Goal: Transaction & Acquisition: Purchase product/service

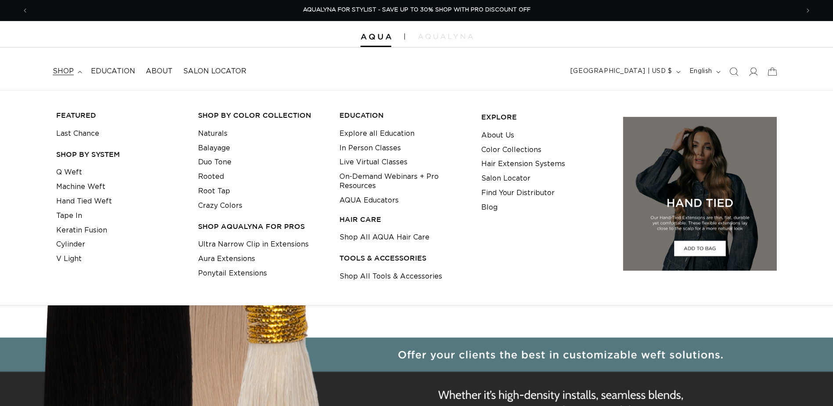
click at [97, 186] on link "Machine Weft" at bounding box center [80, 187] width 49 height 14
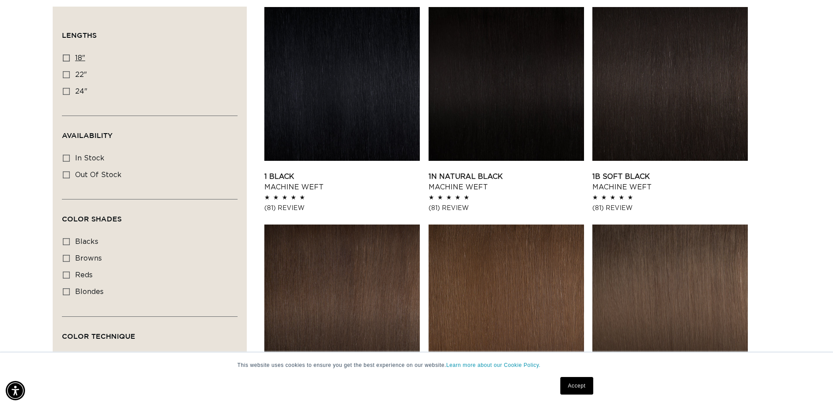
scroll to position [0, 1541]
click at [65, 60] on icon at bounding box center [66, 57] width 7 height 7
click at [65, 60] on input "18" 18" (41 products)" at bounding box center [66, 57] width 7 height 7
checkbox input "true"
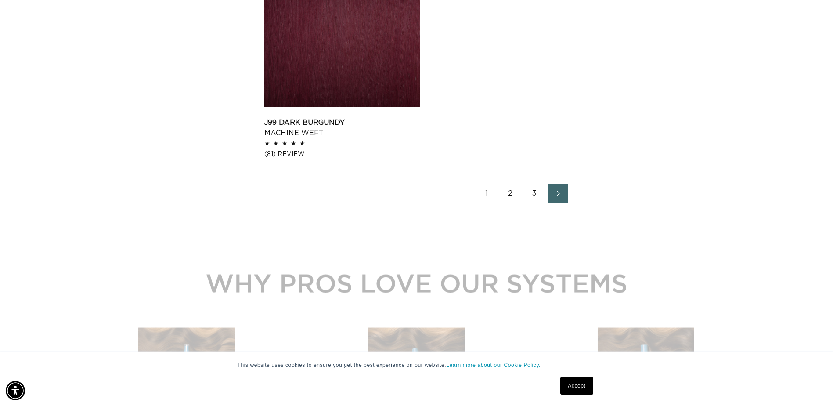
scroll to position [0, 771]
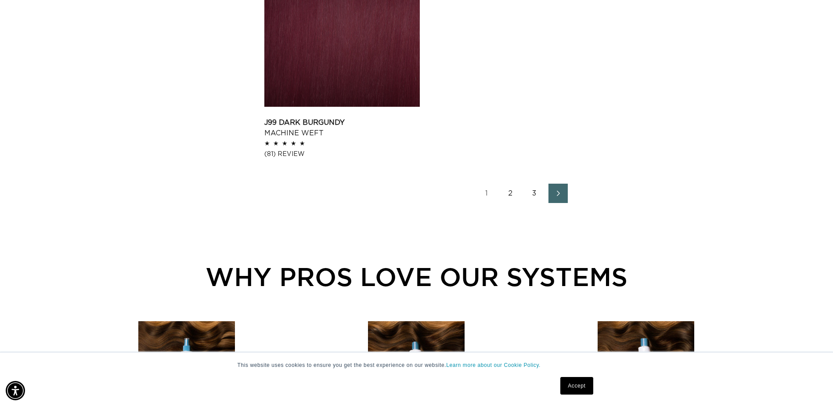
click at [512, 194] on link "2" at bounding box center [510, 193] width 19 height 19
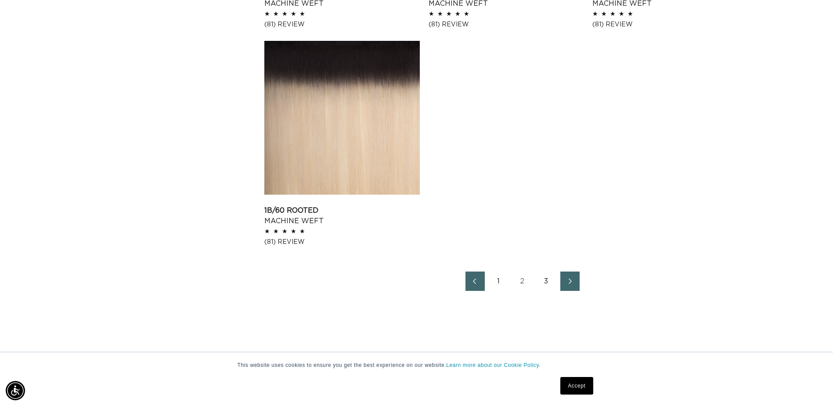
click at [545, 282] on link "3" at bounding box center [546, 280] width 19 height 19
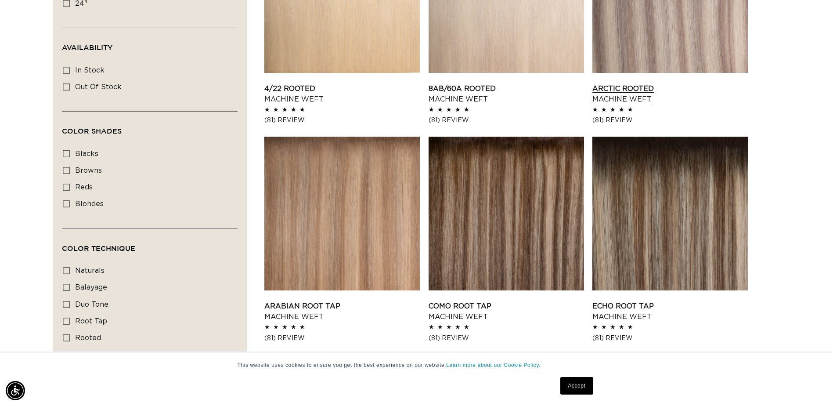
scroll to position [0, 1541]
click at [654, 83] on link "Arctic Rooted Machine Weft" at bounding box center [669, 93] width 155 height 21
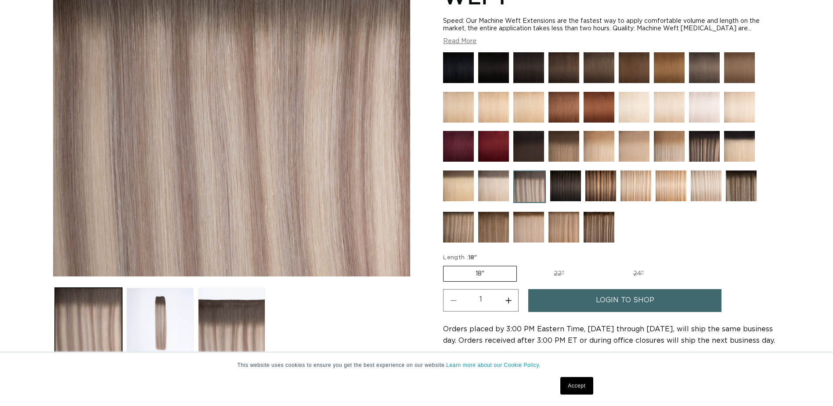
scroll to position [263, 0]
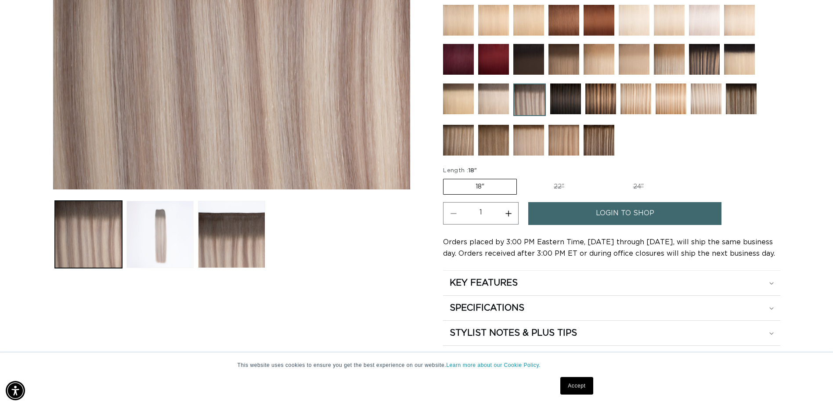
click at [170, 241] on button "Load image 2 in gallery view" at bounding box center [159, 234] width 67 height 67
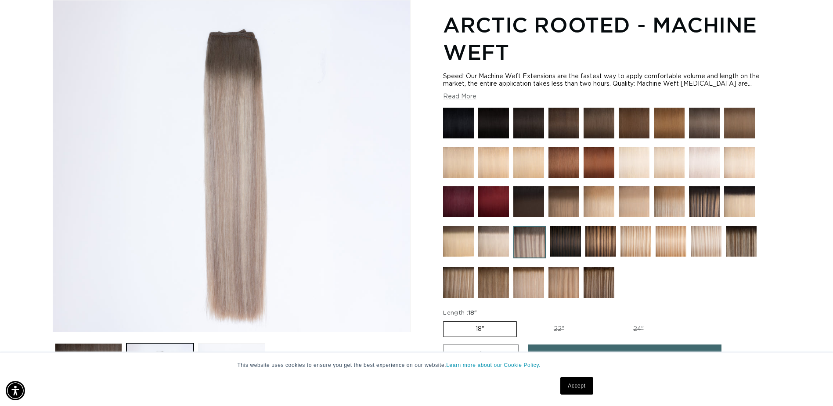
scroll to position [0, 1541]
